Goal: Information Seeking & Learning: Learn about a topic

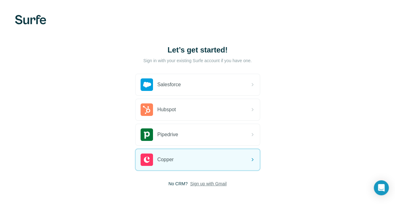
click at [190, 183] on span "Sign up with Gmail" at bounding box center [208, 183] width 36 height 6
click at [135, 197] on button "Sign up with Google" at bounding box center [197, 199] width 125 height 12
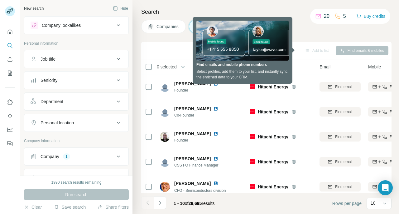
click at [137, 60] on div "Search Companies People Add to list Find emails & mobiles 0 selected People Com…" at bounding box center [266, 107] width 267 height 214
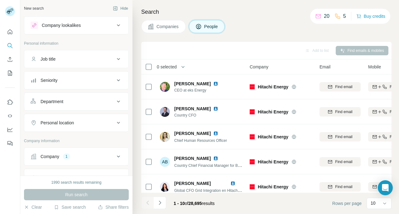
scroll to position [134, 0]
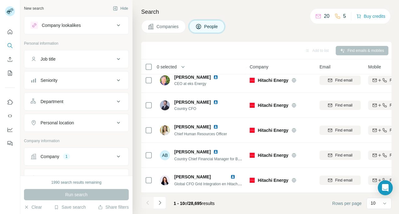
click at [165, 27] on span "Companies" at bounding box center [168, 26] width 23 height 6
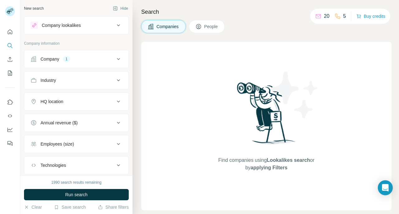
click at [77, 56] on div "Company 1" at bounding box center [73, 59] width 84 height 6
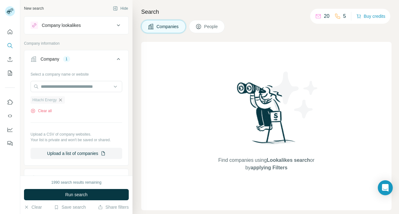
click at [62, 99] on icon "button" at bounding box center [60, 99] width 3 height 3
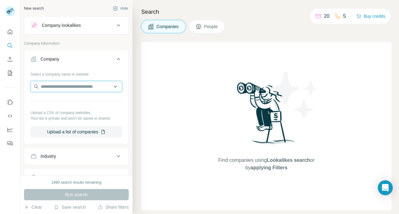
click at [49, 87] on input "text" at bounding box center [77, 86] width 92 height 11
type input "******"
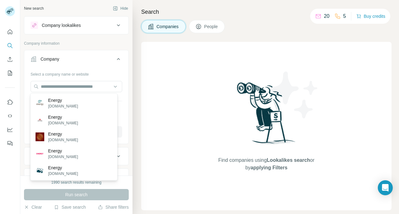
click at [75, 45] on p "Company information" at bounding box center [76, 44] width 105 height 6
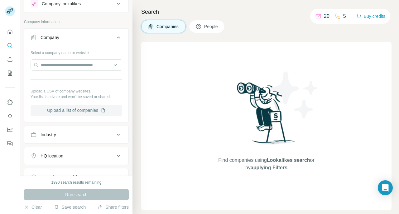
scroll to position [31, 0]
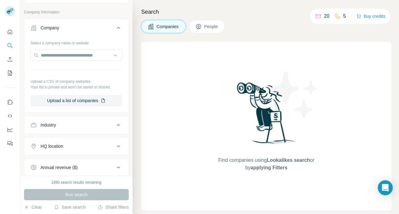
click at [69, 127] on div "Industry" at bounding box center [73, 125] width 84 height 6
click at [59, 140] on input at bounding box center [73, 140] width 77 height 7
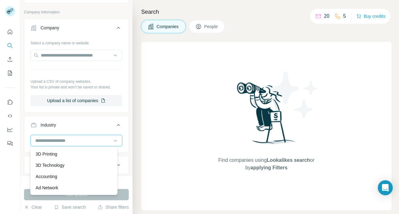
click at [59, 139] on input at bounding box center [73, 140] width 77 height 7
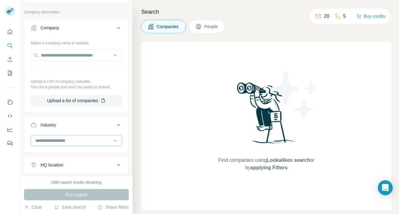
click at [74, 139] on input at bounding box center [73, 140] width 77 height 7
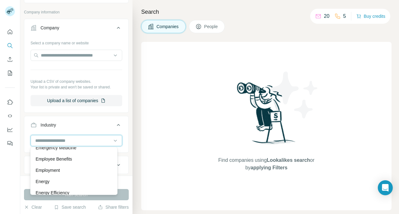
scroll to position [2183, 0]
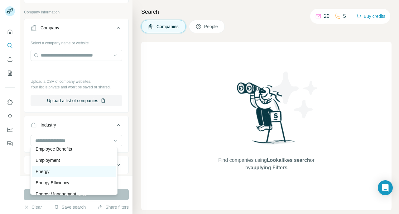
click at [59, 174] on div "Energy" at bounding box center [74, 171] width 76 height 6
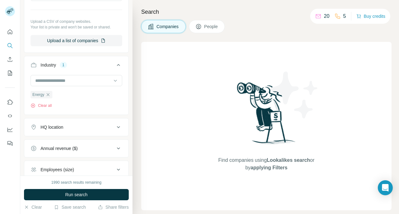
scroll to position [94, 0]
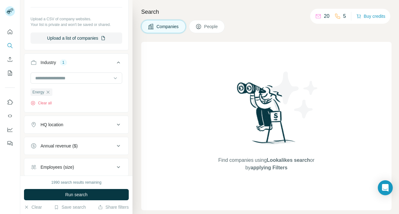
click at [64, 125] on div "HQ location" at bounding box center [73, 124] width 84 height 6
click at [61, 138] on input "text" at bounding box center [77, 139] width 92 height 11
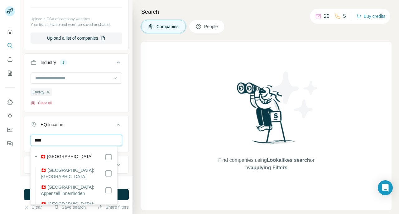
type input "****"
click at [100, 155] on div "🇨🇭 [GEOGRAPHIC_DATA]" at bounding box center [76, 156] width 71 height 7
click at [24, 166] on div "New search Hide Company lookalikes Company information Company Select a company…" at bounding box center [76, 87] width 112 height 175
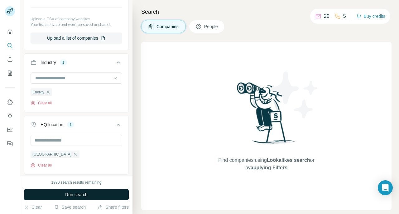
click at [77, 194] on span "Run search" at bounding box center [76, 194] width 22 height 6
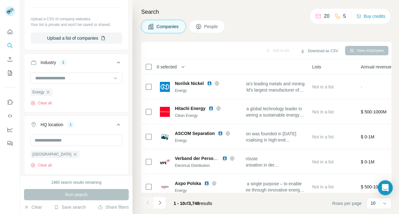
scroll to position [0, 152]
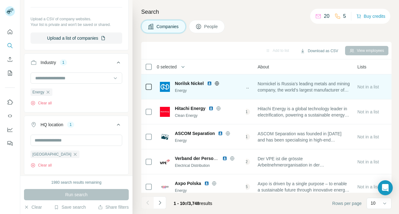
click at [280, 87] on span "Nornickel is Russia’s leading metals and mining company, the world’s largest ma…" at bounding box center [304, 86] width 92 height 12
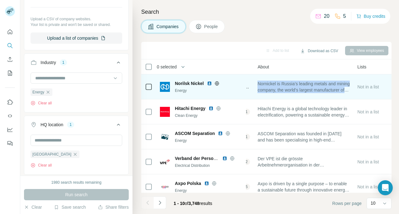
click at [280, 87] on span "Nornickel is Russia’s leading metals and mining company, the world’s largest ma…" at bounding box center [304, 86] width 92 height 12
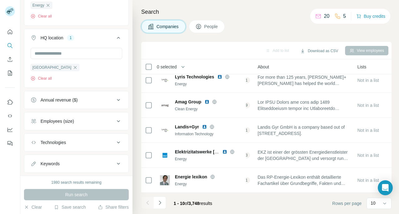
scroll to position [187, 0]
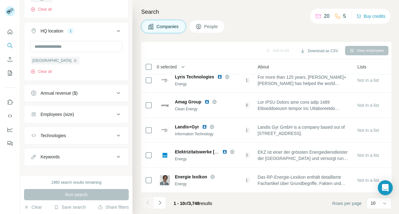
click at [85, 133] on div "Technologies" at bounding box center [73, 135] width 84 height 6
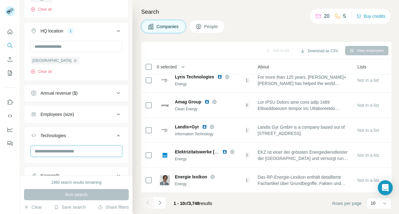
click at [80, 149] on input "text" at bounding box center [77, 150] width 92 height 11
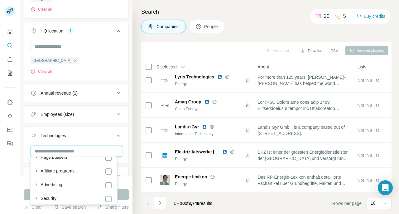
scroll to position [281, 0]
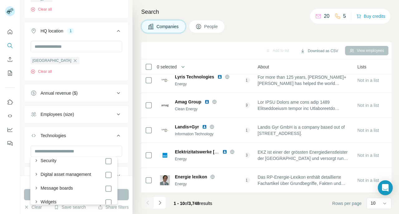
click at [2, 165] on div at bounding box center [10, 107] width 20 height 214
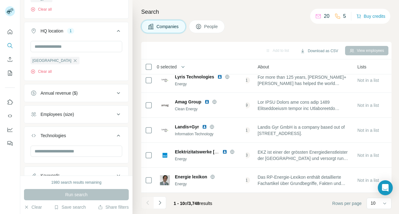
scroll to position [211, 0]
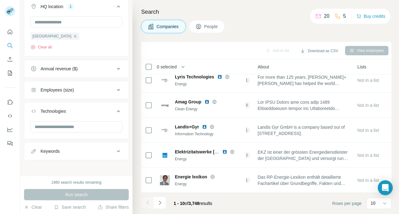
click at [87, 148] on div "Keywords" at bounding box center [73, 151] width 84 height 6
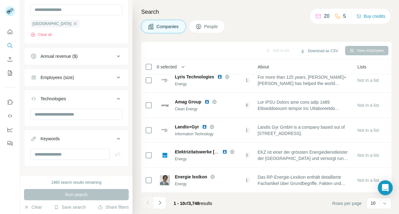
scroll to position [230, 0]
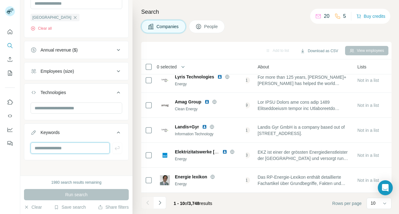
click at [85, 147] on input "text" at bounding box center [70, 147] width 79 height 11
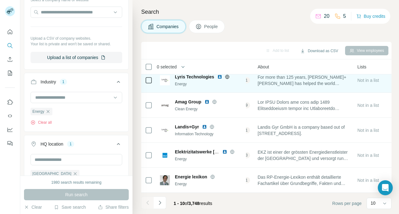
scroll to position [134, 152]
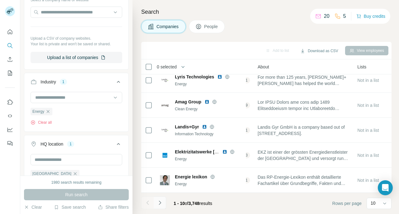
click at [157, 202] on icon "Navigate to next page" at bounding box center [160, 202] width 6 height 6
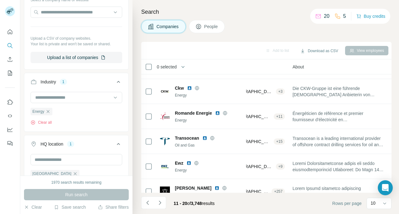
scroll to position [9, 108]
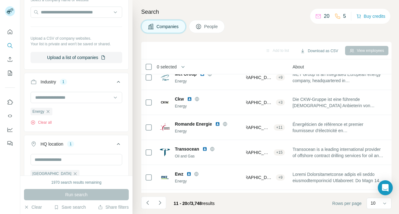
drag, startPoint x: 235, startPoint y: 76, endPoint x: 246, endPoint y: 41, distance: 37.0
click at [246, 41] on div "Search Companies People Add to list Download as CSV View employees 0 selected C…" at bounding box center [266, 107] width 267 height 214
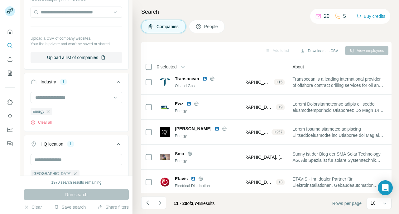
scroll to position [0, 108]
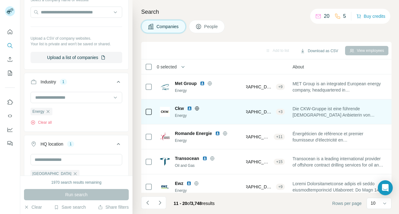
click at [177, 108] on span "Ckw" at bounding box center [179, 108] width 9 height 6
click at [166, 113] on img at bounding box center [165, 112] width 10 height 10
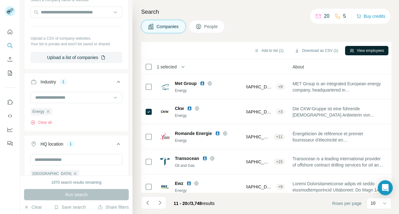
click at [358, 53] on button "View employees" at bounding box center [366, 50] width 43 height 9
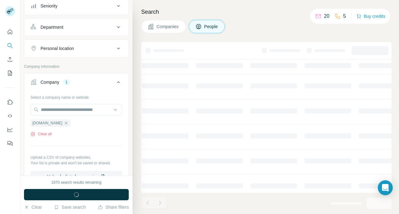
scroll to position [171, 0]
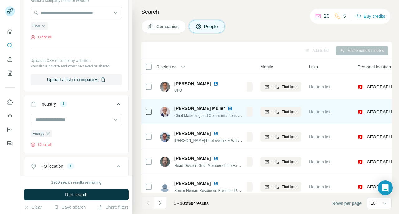
scroll to position [0, 108]
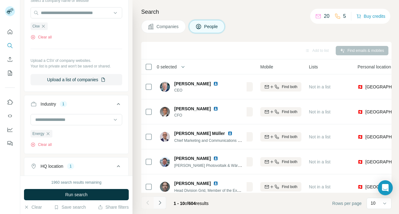
click at [159, 206] on button "Navigate to next page" at bounding box center [160, 202] width 12 height 12
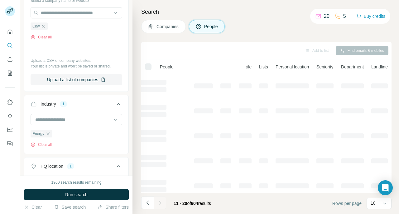
scroll to position [0, 69]
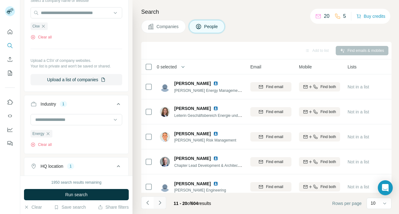
click at [159, 206] on button "Navigate to next page" at bounding box center [160, 202] width 12 height 12
click at [173, 41] on div "Search Companies People Add to list Find emails & mobiles 0 selected People Com…" at bounding box center [266, 107] width 267 height 214
click at [163, 26] on span "Companies" at bounding box center [168, 26] width 23 height 6
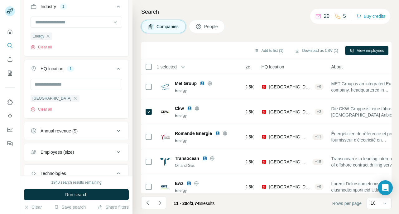
scroll to position [74, 0]
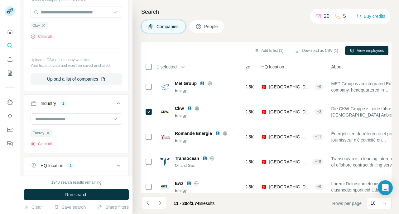
click at [159, 25] on span "Companies" at bounding box center [168, 26] width 23 height 6
click at [163, 66] on span "1 selected" at bounding box center [167, 67] width 20 height 6
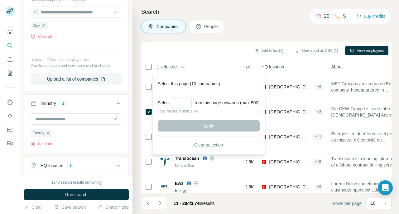
click at [199, 145] on span "Clear selection" at bounding box center [208, 145] width 29 height 6
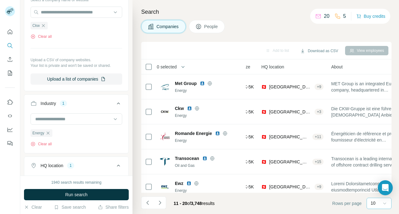
click at [382, 206] on icon at bounding box center [385, 203] width 6 height 6
click at [379, 154] on div "60" at bounding box center [379, 156] width 14 height 6
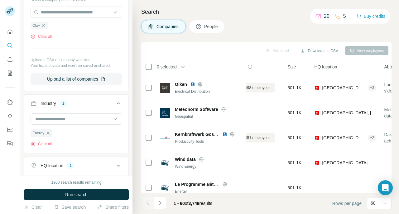
scroll to position [1382, 26]
